Goal: Task Accomplishment & Management: Complete application form

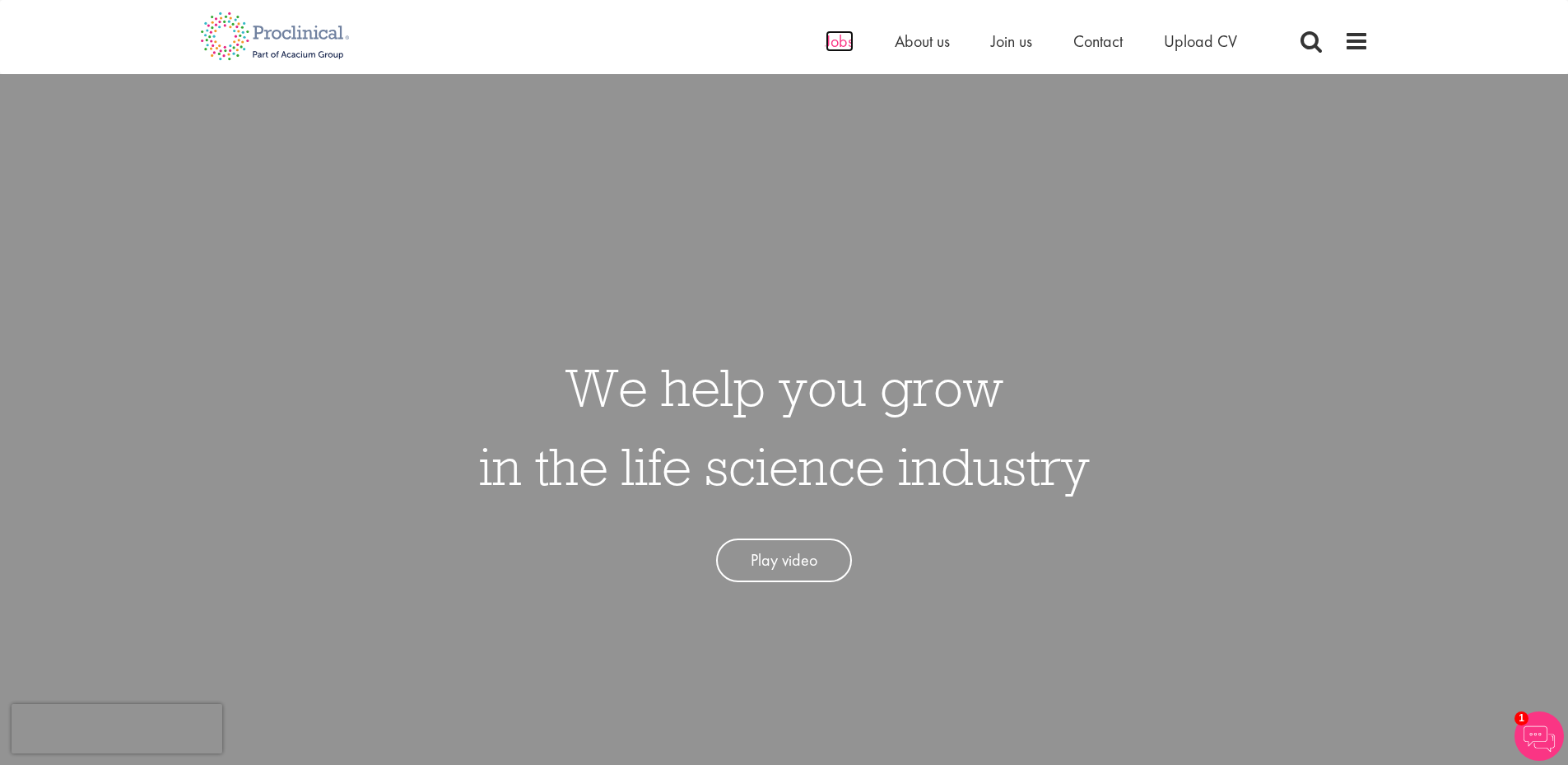
click at [849, 45] on span "Jobs" at bounding box center [839, 40] width 28 height 21
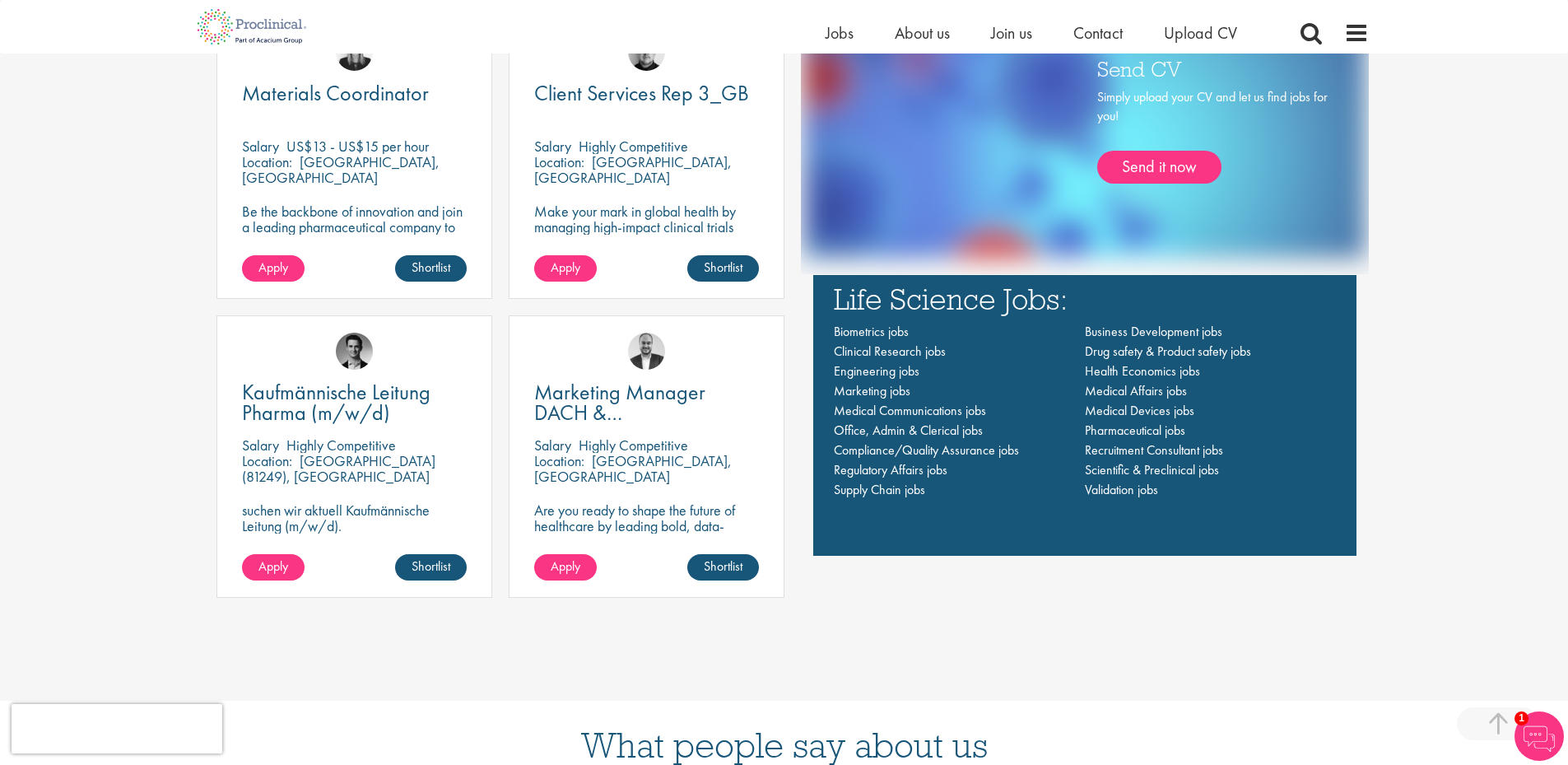
scroll to position [1153, 0]
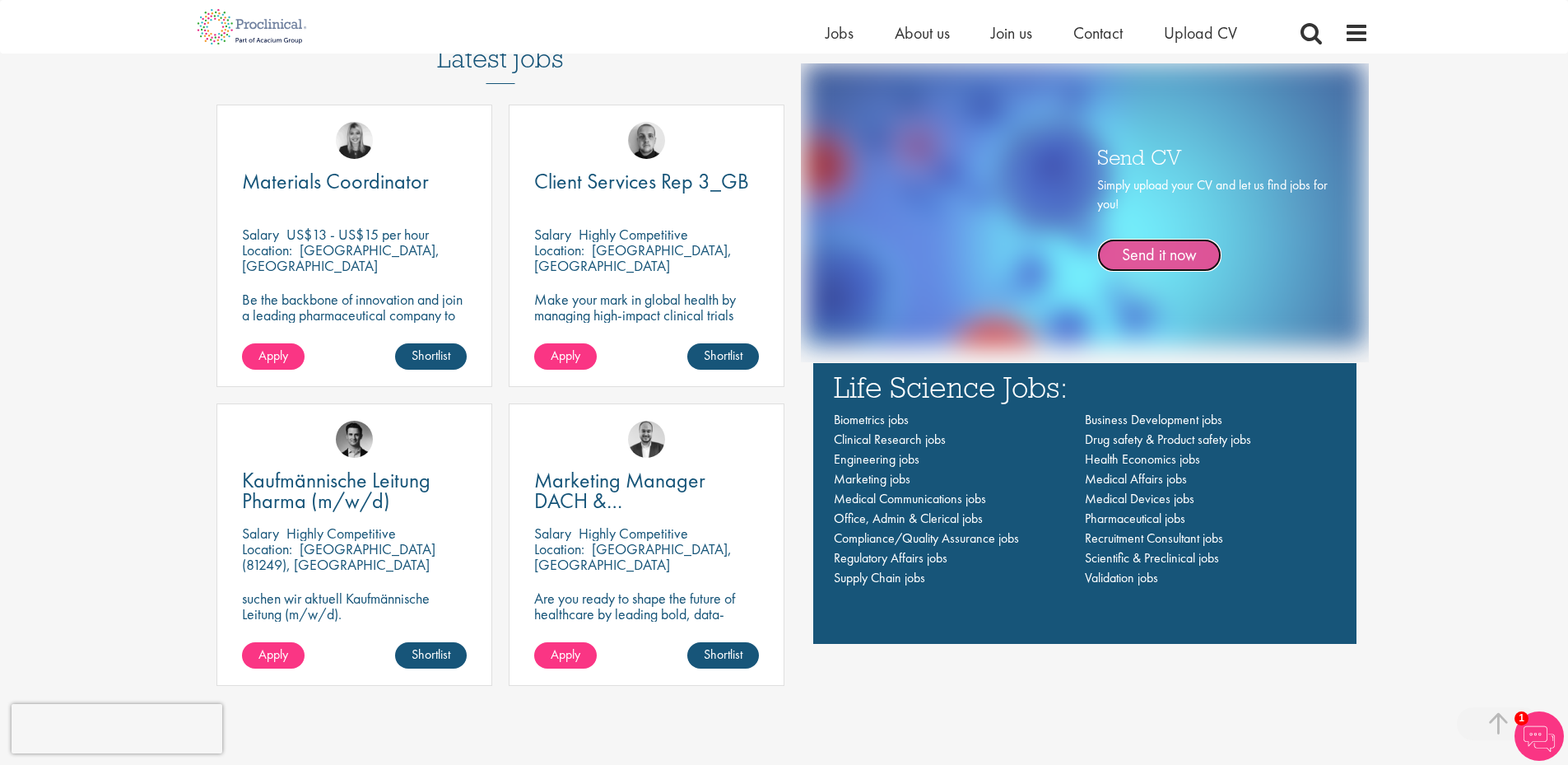
click at [1188, 258] on link "Send it now" at bounding box center [1160, 254] width 125 height 33
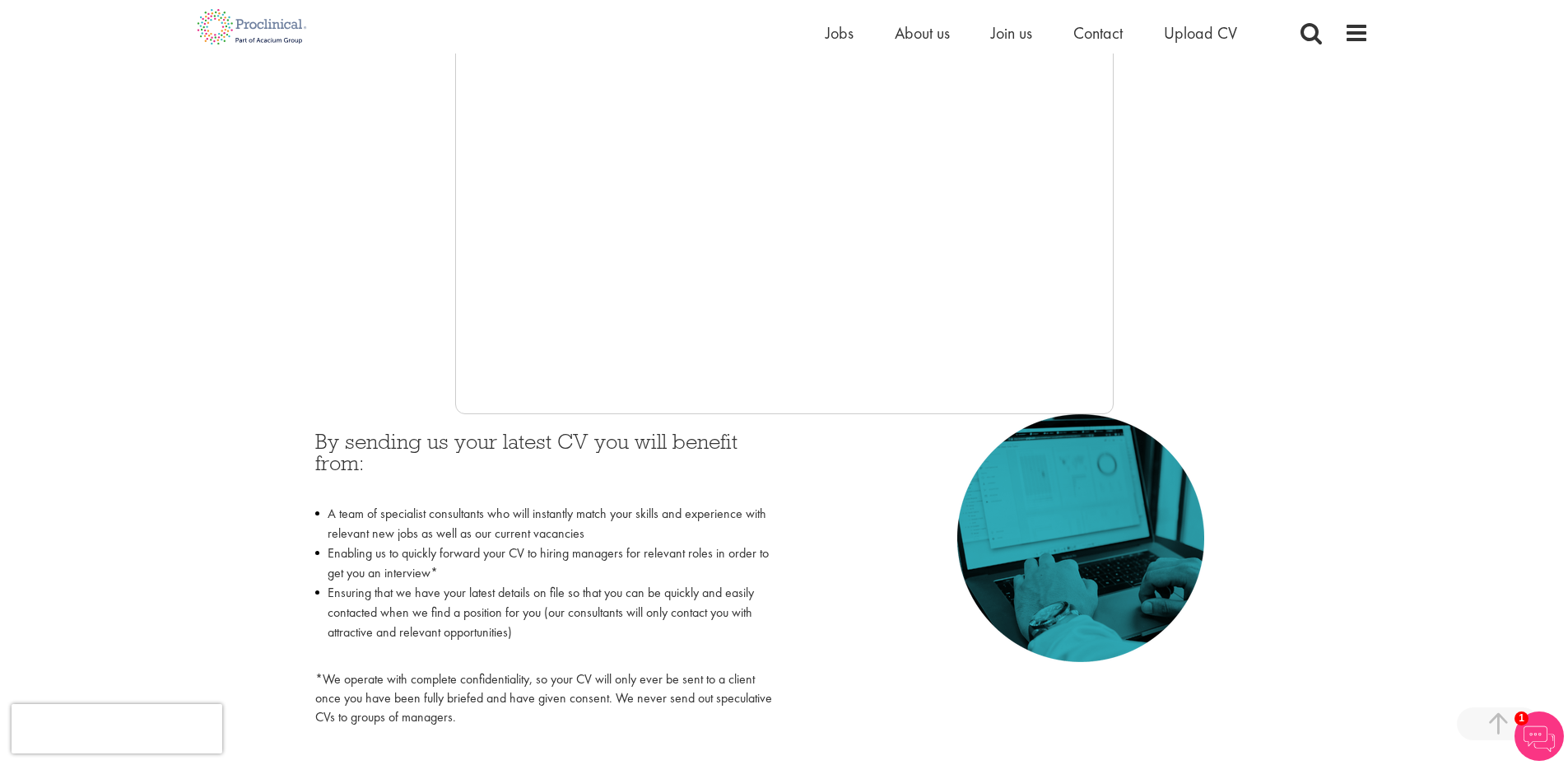
scroll to position [412, 0]
